Goal: Navigation & Orientation: Find specific page/section

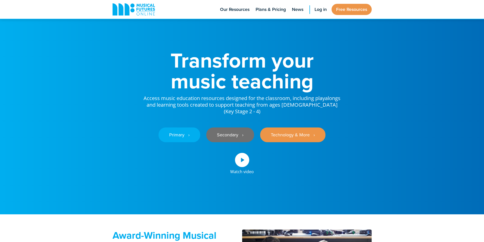
click at [223, 137] on link "Secondary ‎‏‏‎ ‎ ›" at bounding box center [230, 135] width 48 height 15
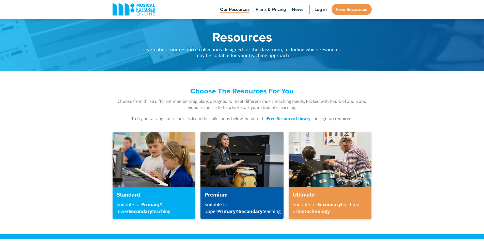
drag, startPoint x: 172, startPoint y: 170, endPoint x: 175, endPoint y: 168, distance: 3.3
click at [172, 170] on img at bounding box center [154, 159] width 83 height 55
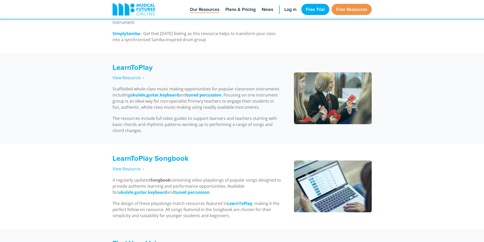
scroll to position [414, 0]
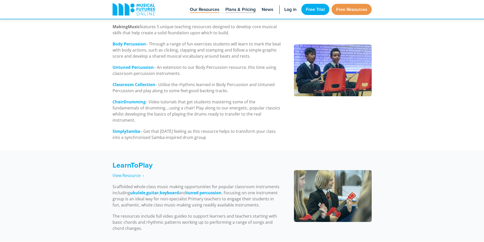
scroll to position [955, 0]
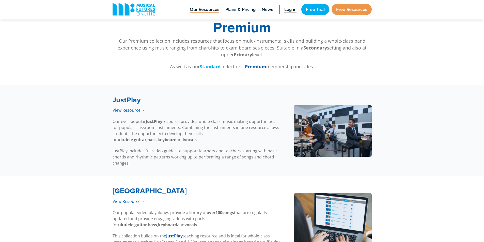
click at [284, 9] on span "Log in" at bounding box center [290, 9] width 12 height 7
